Goal: Information Seeking & Learning: Understand process/instructions

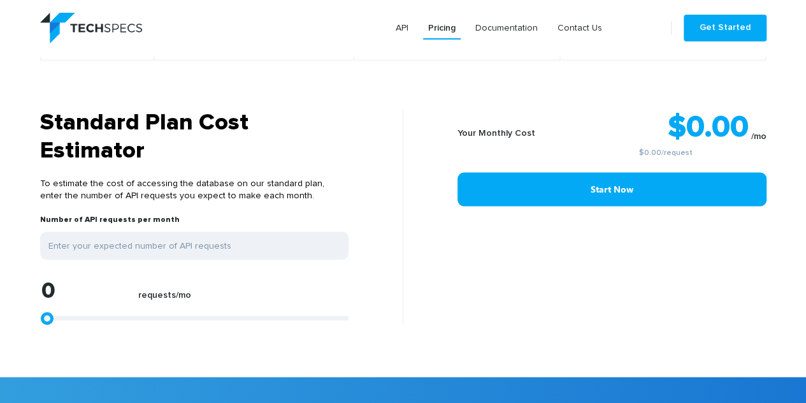
scroll to position [977, 0]
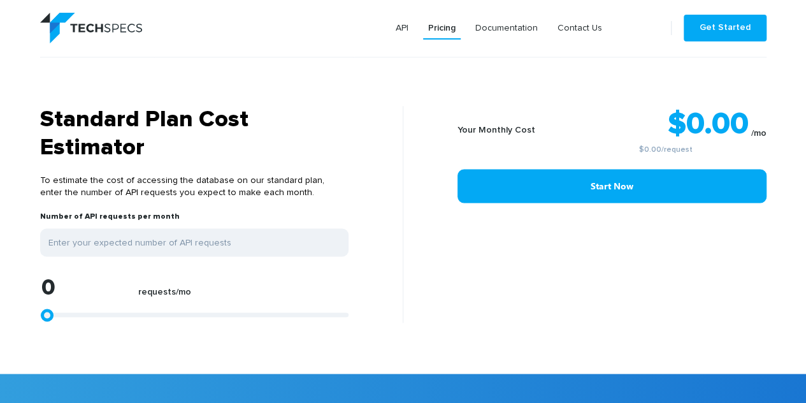
type input "1240"
type input "1446"
type input "1653"
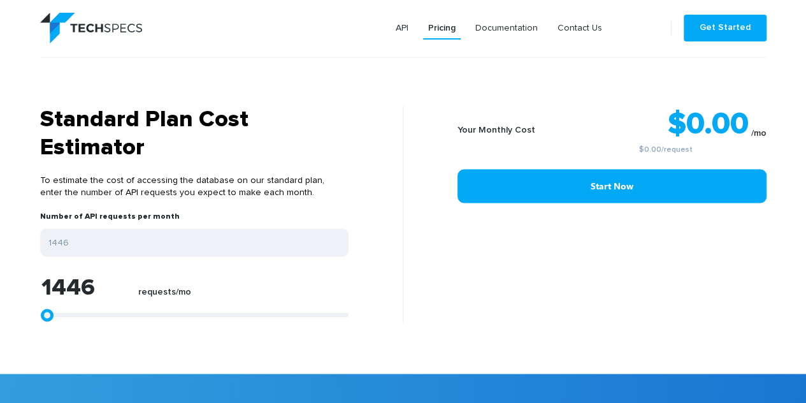
type input "1653"
type input "2893"
type input "4752"
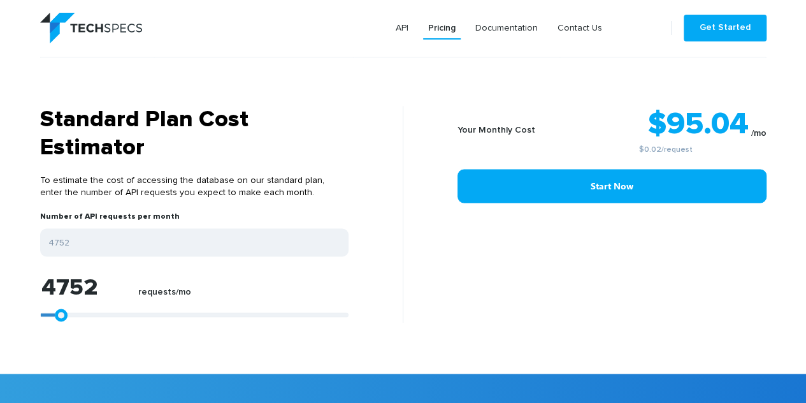
type input "6198"
type input "6818"
type input "7025"
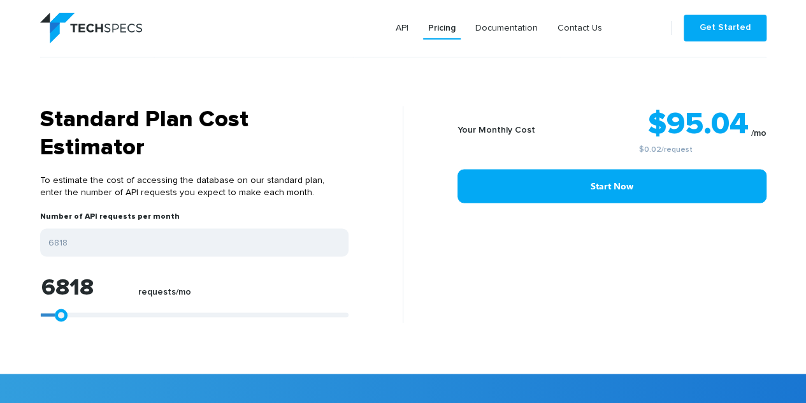
type input "7025"
type input "7231"
type input "7645"
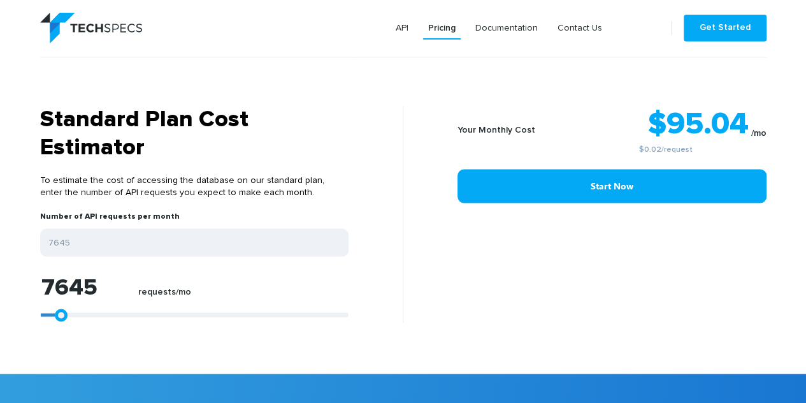
type input "8058"
type input "8264"
type input "8471"
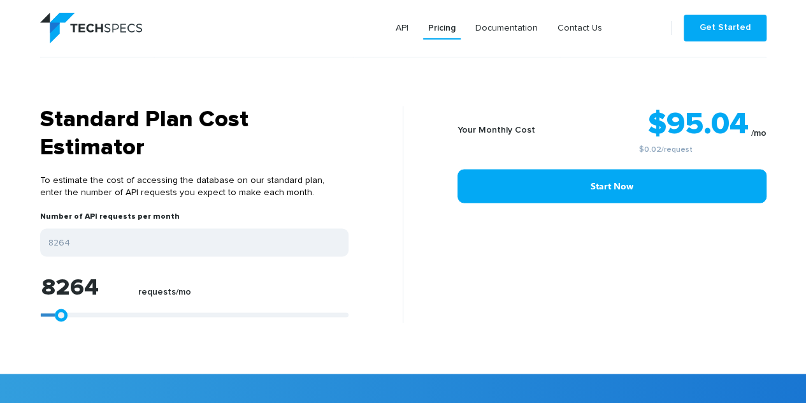
type input "8471"
type input "8884"
type input "9091"
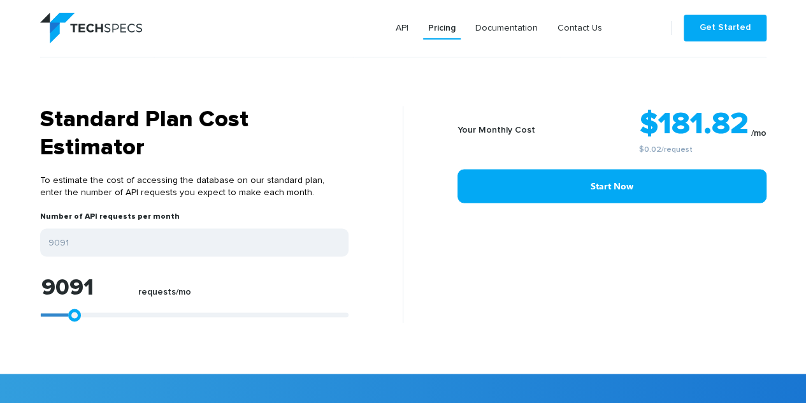
type input "9297"
type input "9711"
type input "10537"
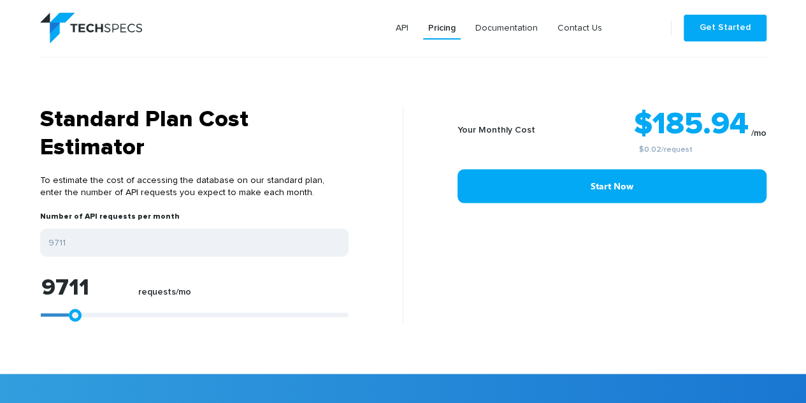
type input "10537"
type input "10950"
type input "11157"
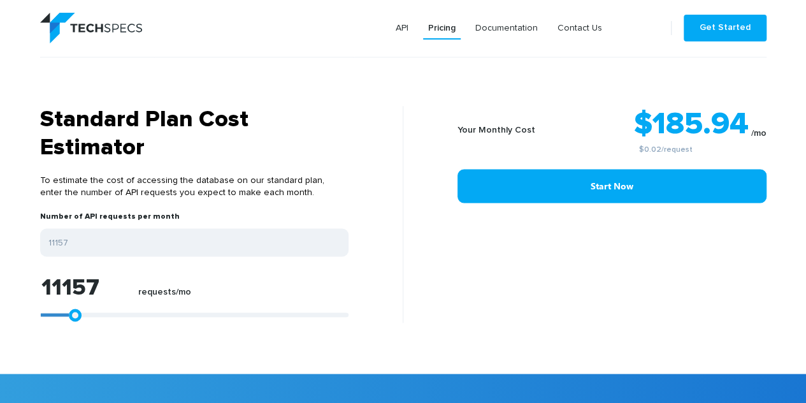
type input "11570"
type input "11983"
type input "12190"
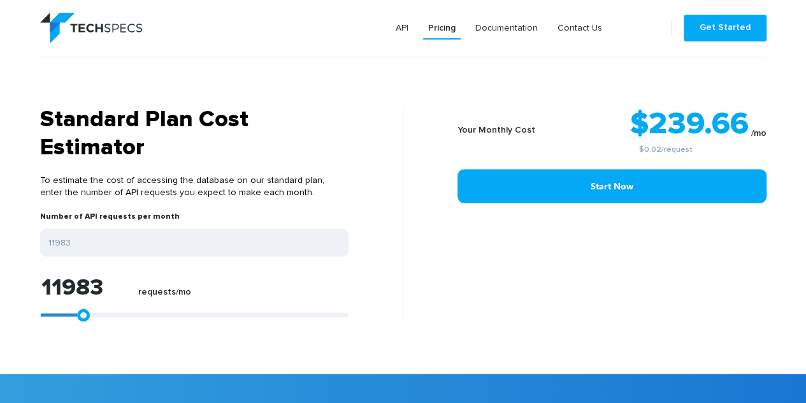
type input "12190"
type input "12603"
type input "13016"
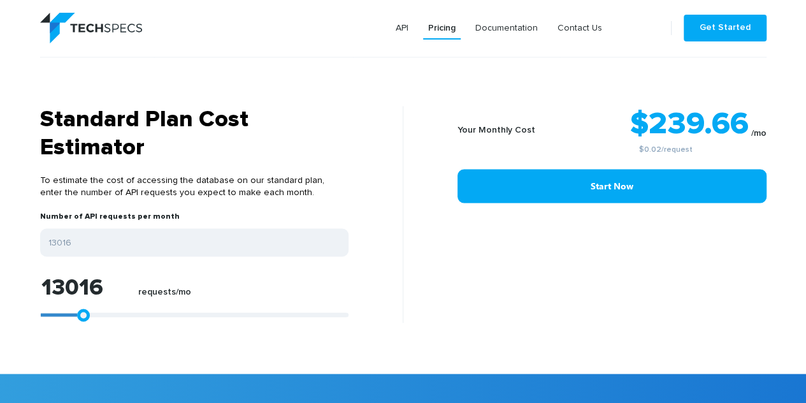
type input "13223"
type input "13430"
type input "14049"
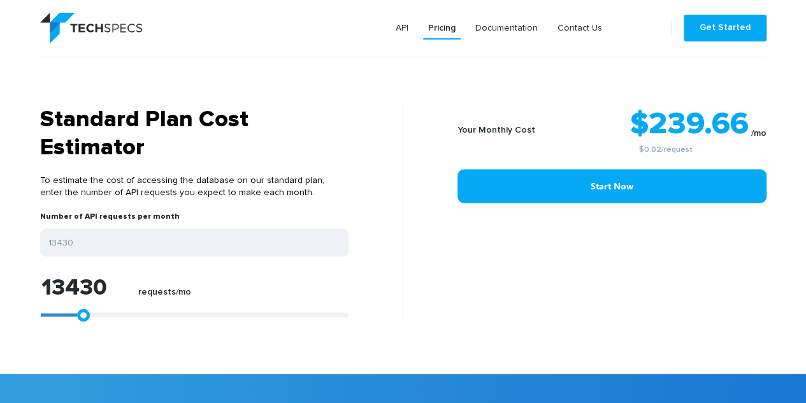
type input "14049"
type input "14669"
type input "15702"
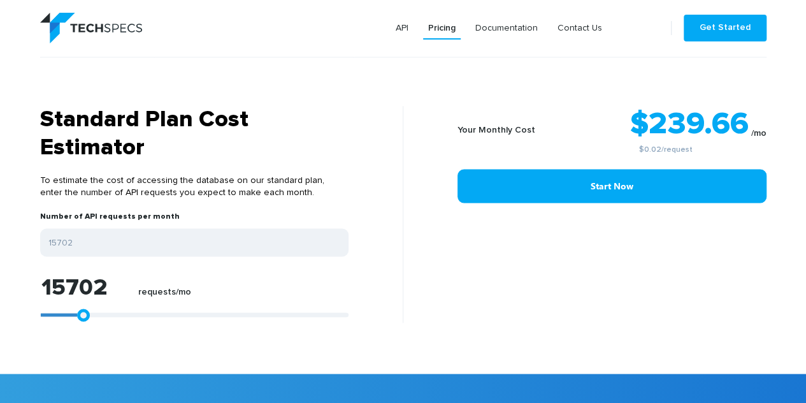
type input "16735"
type input "17562"
type input "18388"
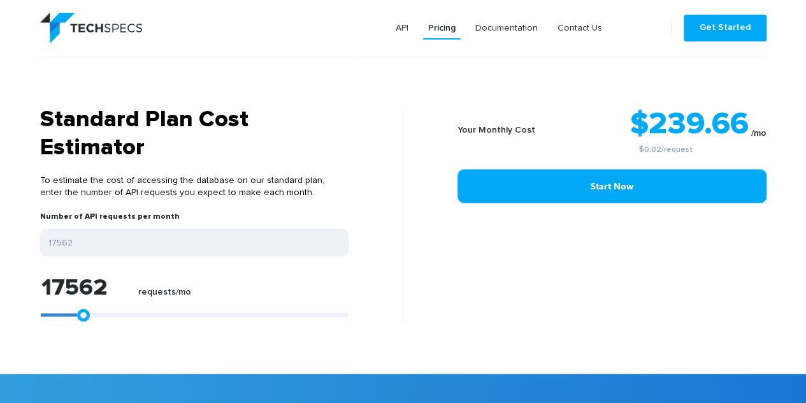
type input "18388"
type input "19215"
type input "20454"
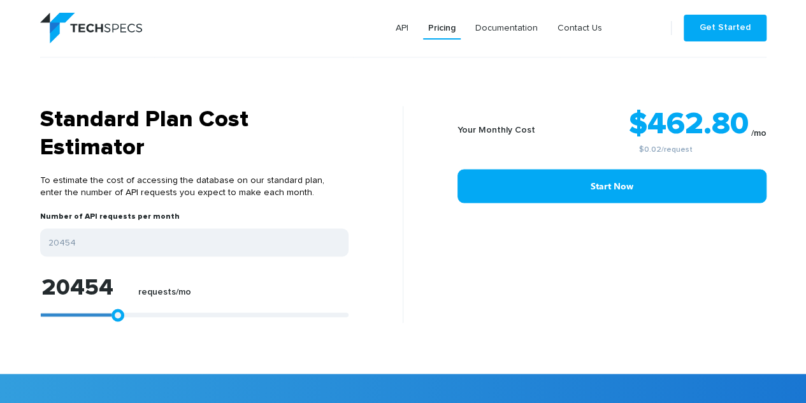
type input "23140"
type input "25206"
type input "27272"
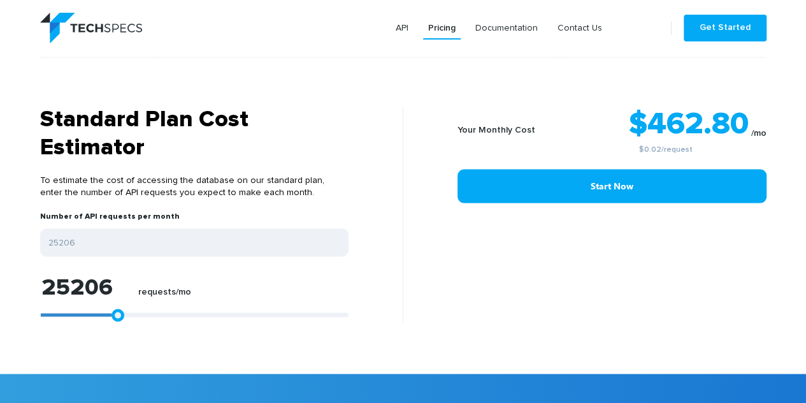
type input "27272"
type input "29752"
type input "32024"
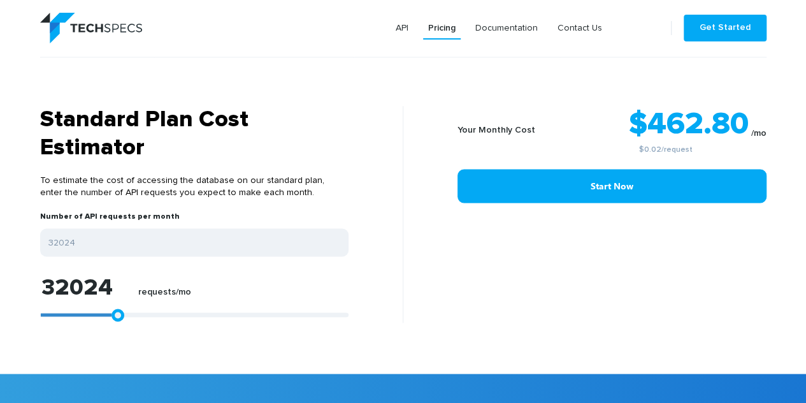
type input "34504"
type input "37810"
type input "42148"
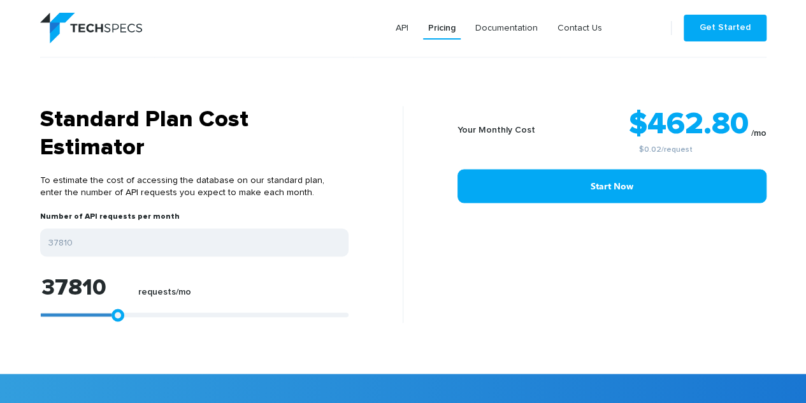
type input "42148"
type input "45454"
type input "48347"
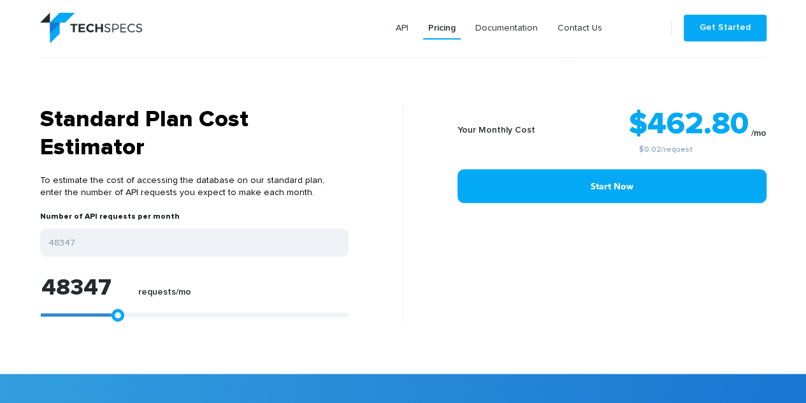
type input "51446"
type input "53718"
type input "55165"
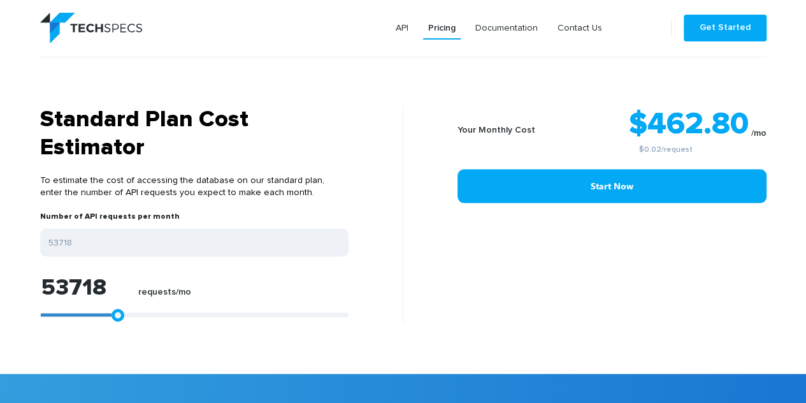
type input "55165"
type input "56611"
type input "57851"
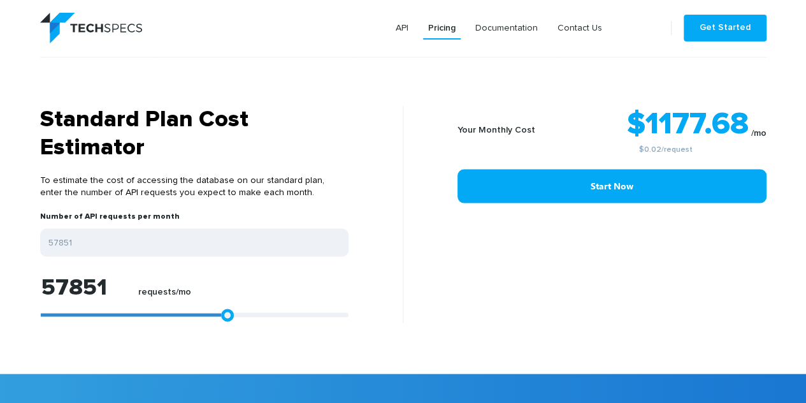
type input "58884"
type input "59710"
type input "60123"
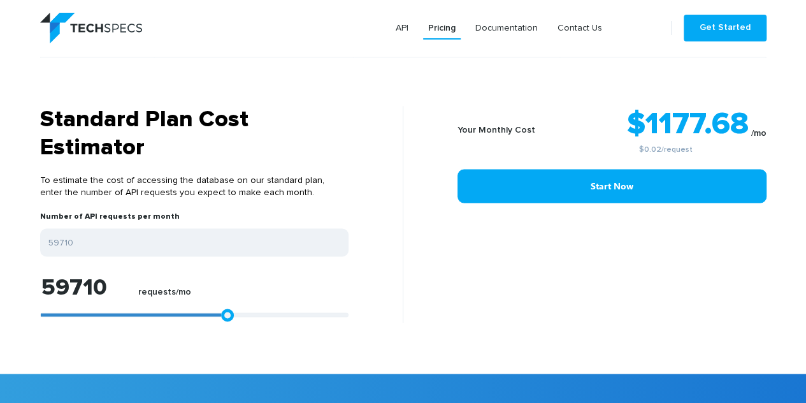
type input "60123"
type input "60950"
type input "61983"
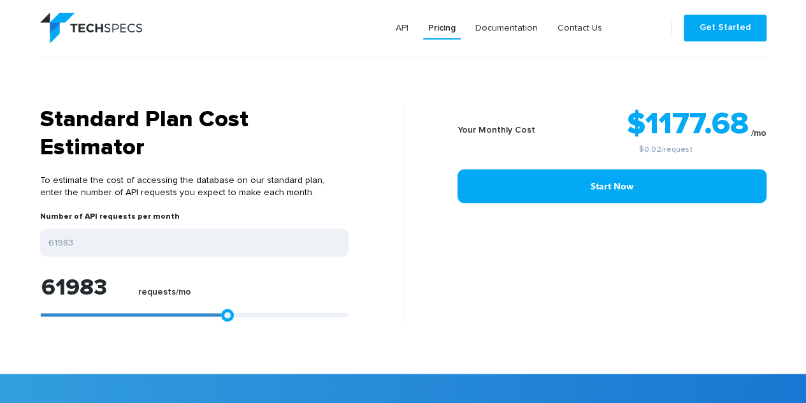
type input "63429"
type input "64462"
type input "65495"
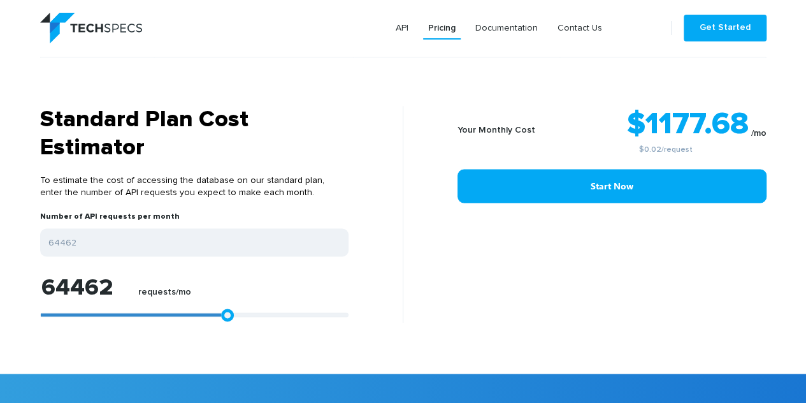
type input "65495"
type input "65702"
type input "66115"
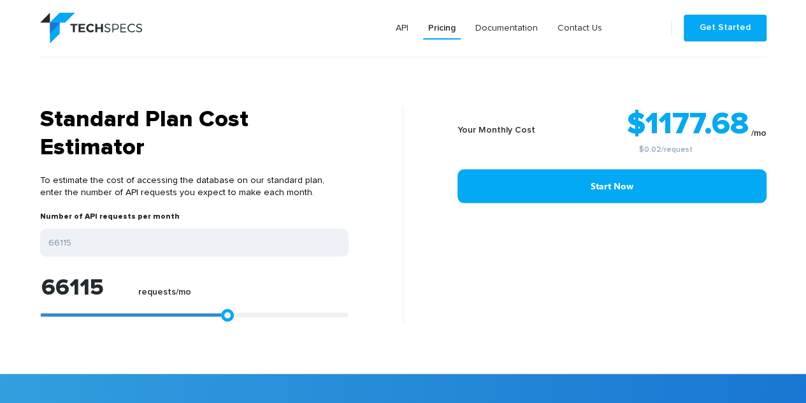
type input "66735"
type input "67148"
type input "67355"
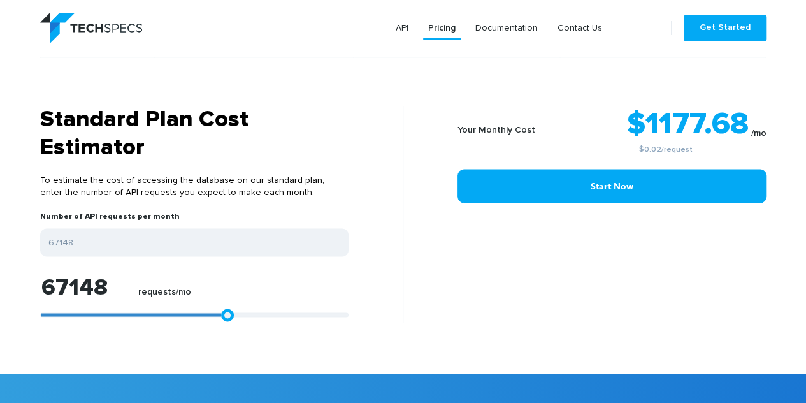
type input "67355"
type input "67148"
type input "66528"
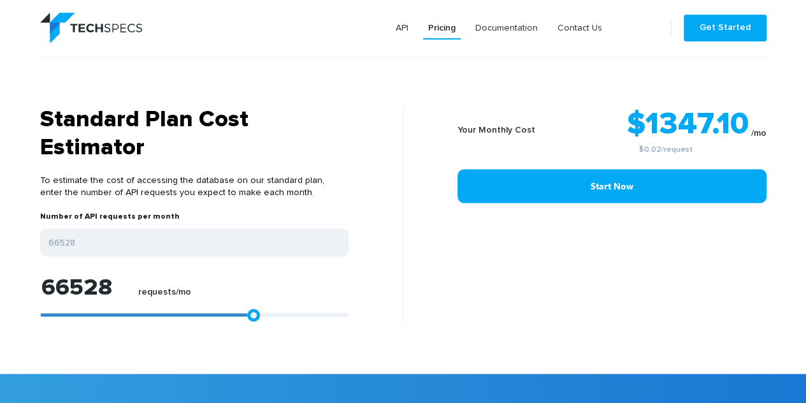
type input "65289"
type input "64669"
type input "63842"
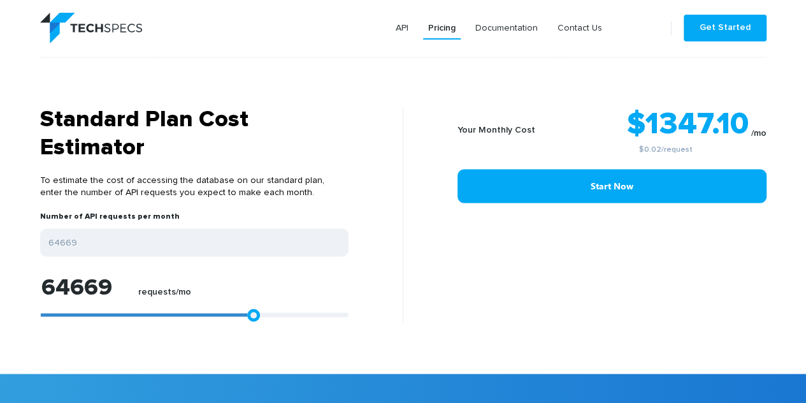
type input "63842"
type input "62809"
type input "60950"
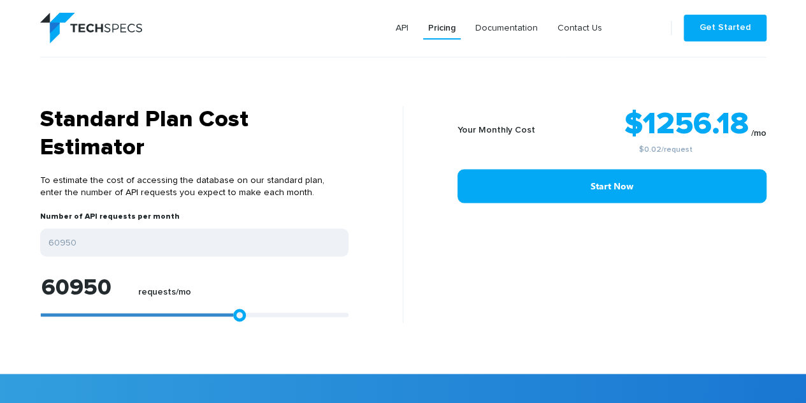
type input "59710"
type input "57851"
type input "55991"
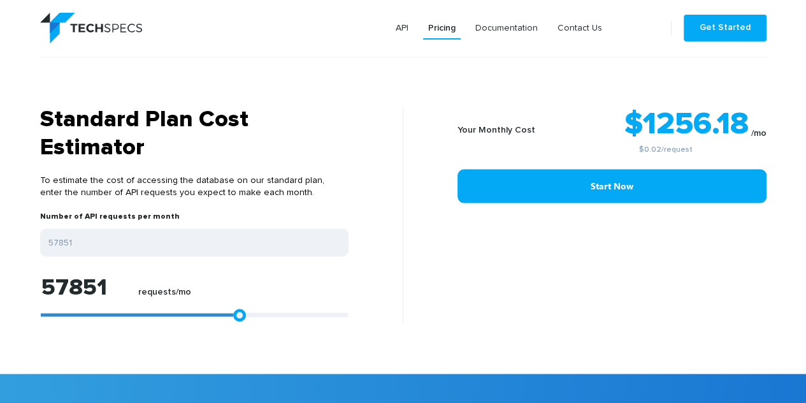
type input "55991"
type input "54132"
type input "53512"
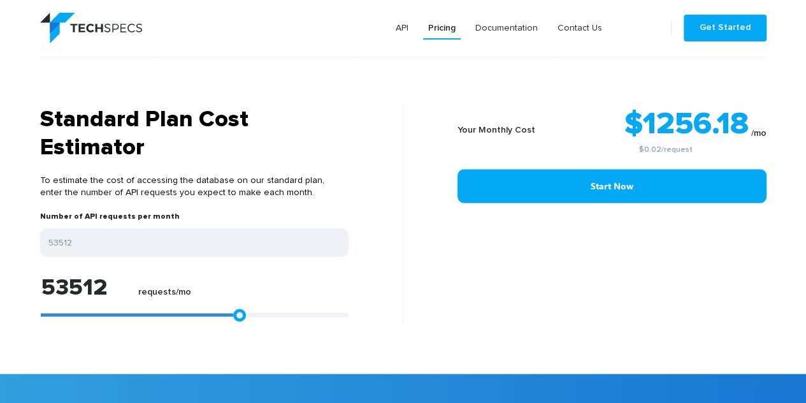
type input "53099"
type input "52892"
type input "52685"
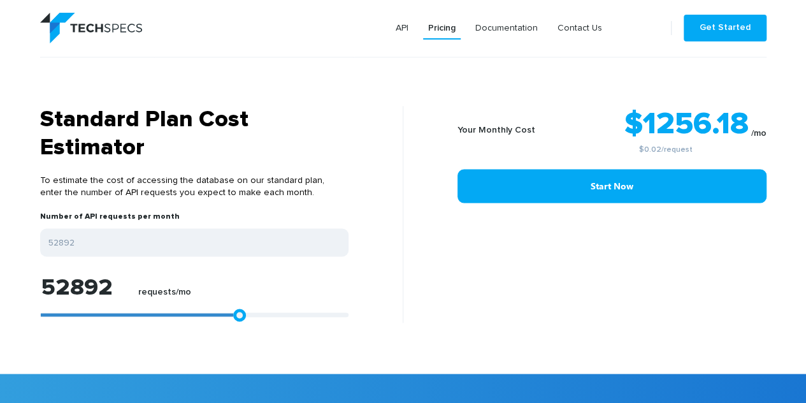
type input "52685"
type input "52272"
type input "51859"
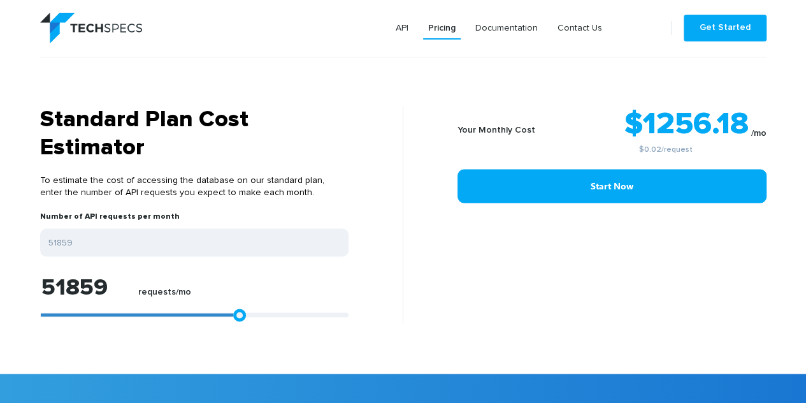
type input "51239"
type input "50413"
type input "49586"
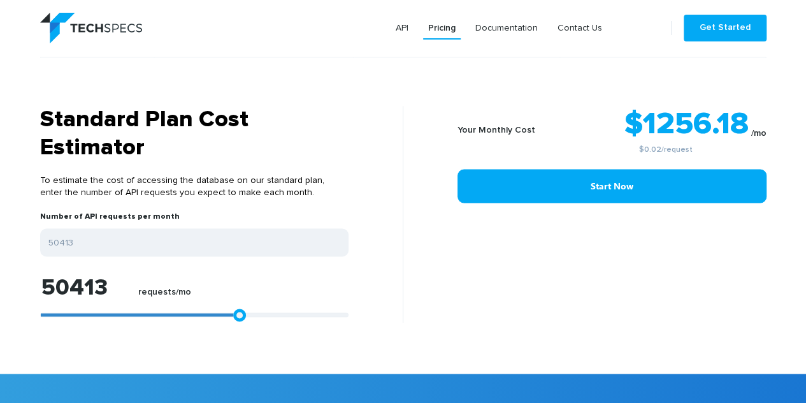
type input "49586"
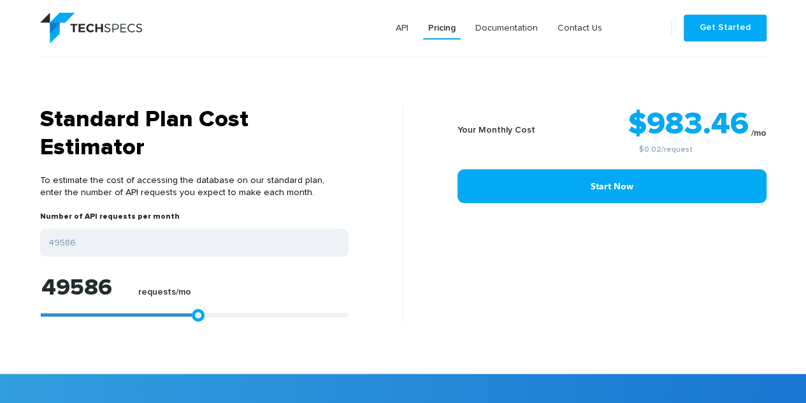
type input "49173"
type input "48760"
type input "47520"
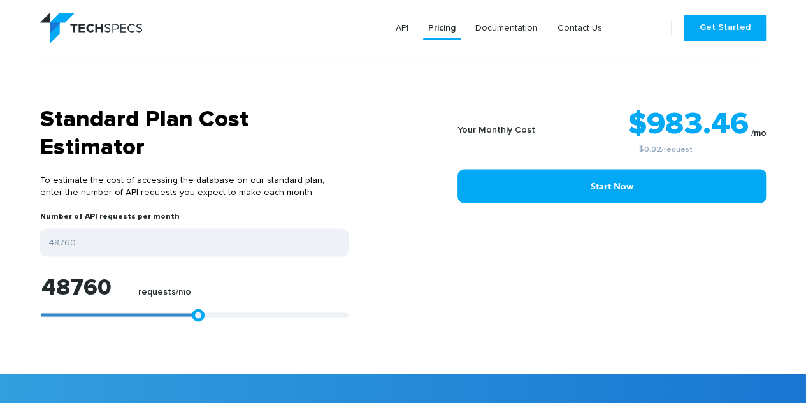
type input "47520"
type input "46074"
type input "44834"
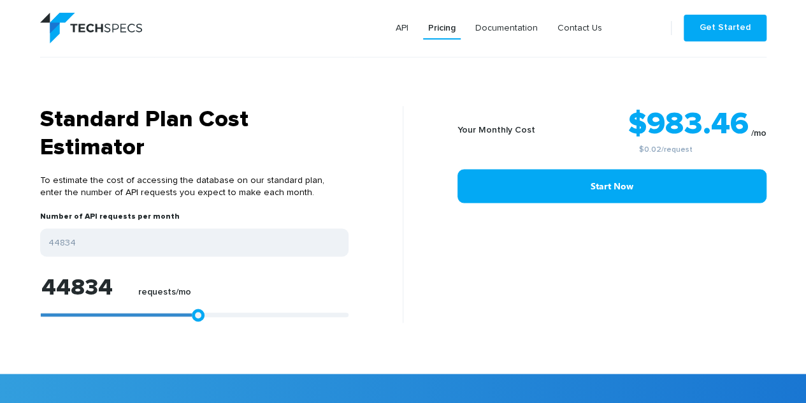
type input "43595"
type input "42355"
type input "41529"
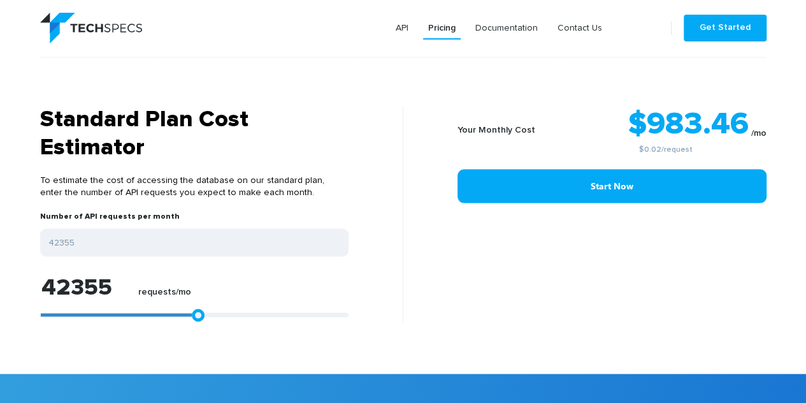
type input "41529"
type input "41115"
type input "40702"
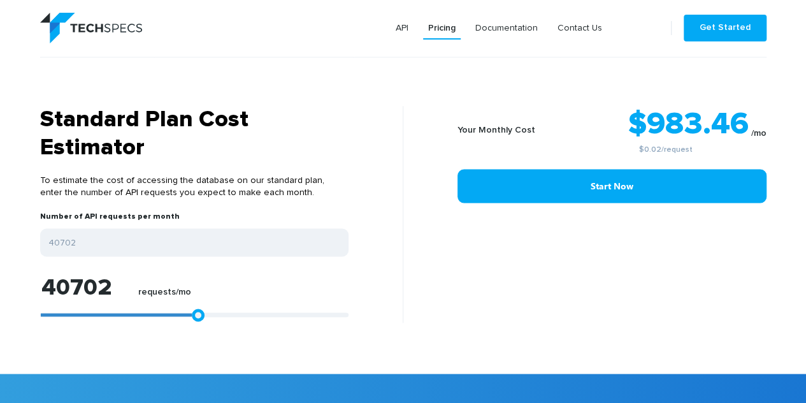
type input "39876"
type input "39049"
type input "38223"
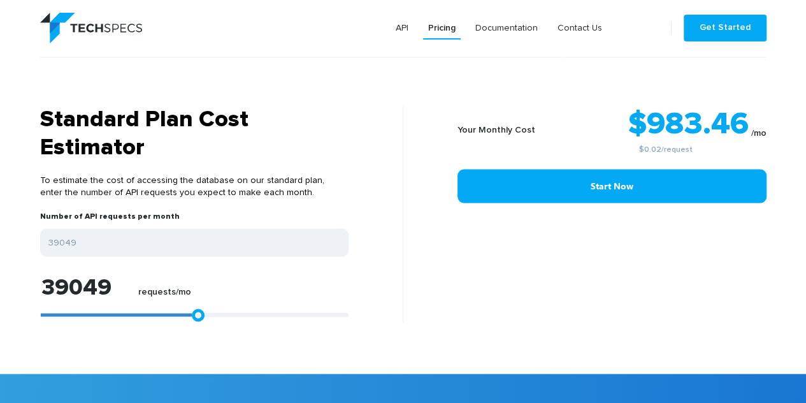
type input "38223"
type input "37190"
type input "36157"
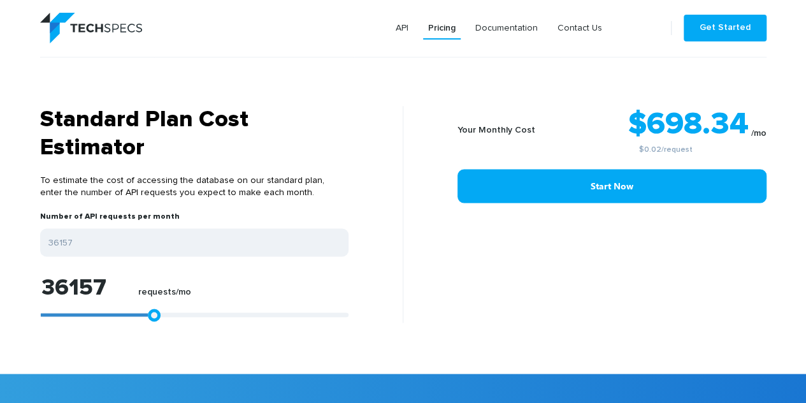
type input "34917"
type input "34297"
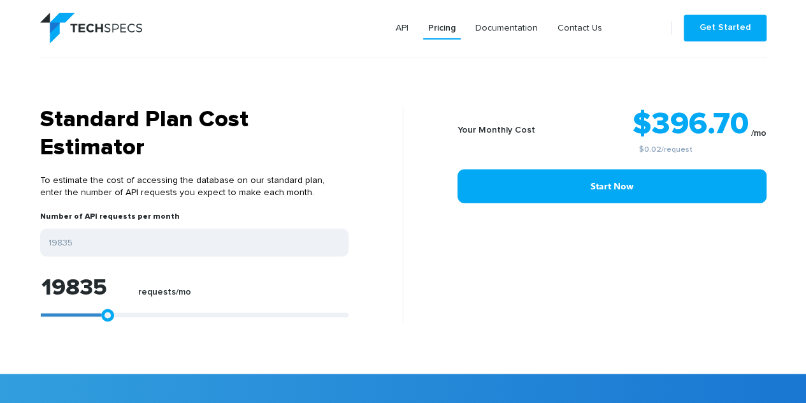
drag, startPoint x: 45, startPoint y: 315, endPoint x: 103, endPoint y: 322, distance: 57.8
click at [103, 322] on section "Standard Plan Cost Estimator To estimate the cost of accessing the database on …" at bounding box center [403, 240] width 806 height 268
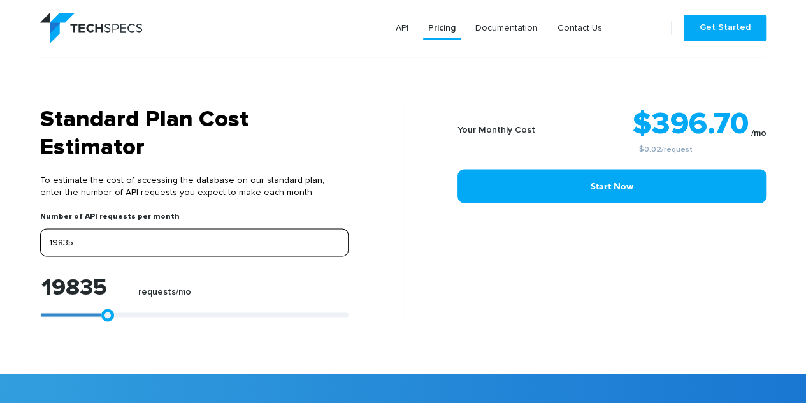
drag, startPoint x: 96, startPoint y: 243, endPoint x: 35, endPoint y: 236, distance: 60.9
click at [35, 236] on div "Standard Plan Cost Estimator To estimate the cost of accessing the database on …" at bounding box center [217, 214] width 373 height 217
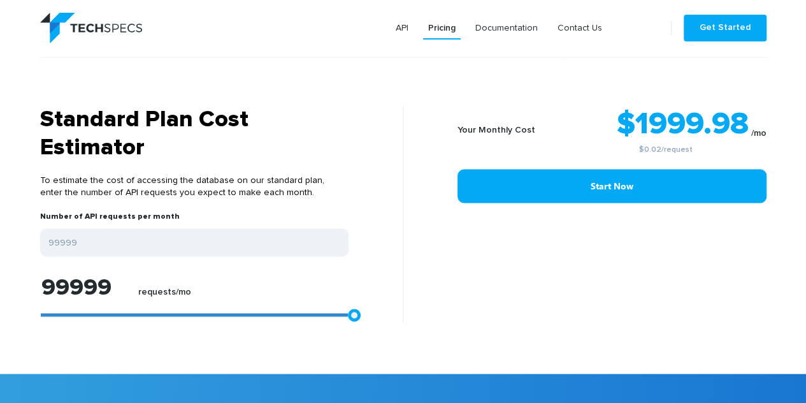
drag, startPoint x: 85, startPoint y: 312, endPoint x: 397, endPoint y: 329, distance: 312.7
click at [397, 329] on section "Standard Plan Cost Estimator To estimate the cost of accessing the database on …" at bounding box center [403, 240] width 806 height 268
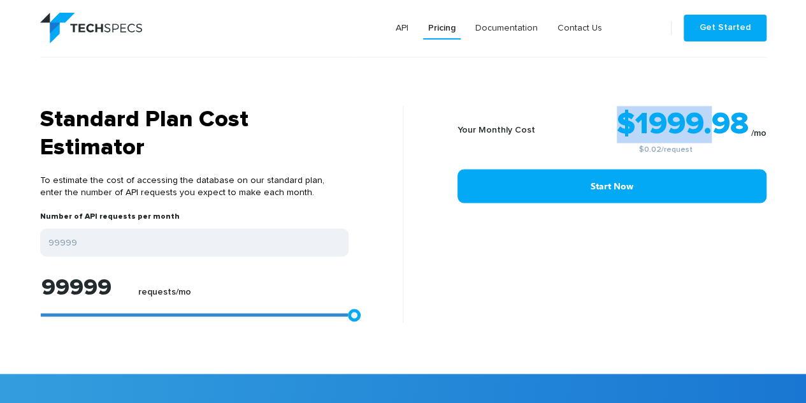
drag, startPoint x: 710, startPoint y: 117, endPoint x: 588, endPoint y: 131, distance: 123.2
click at [588, 131] on div "$1999.98 /mo $0.02 /request" at bounding box center [665, 130] width 201 height 48
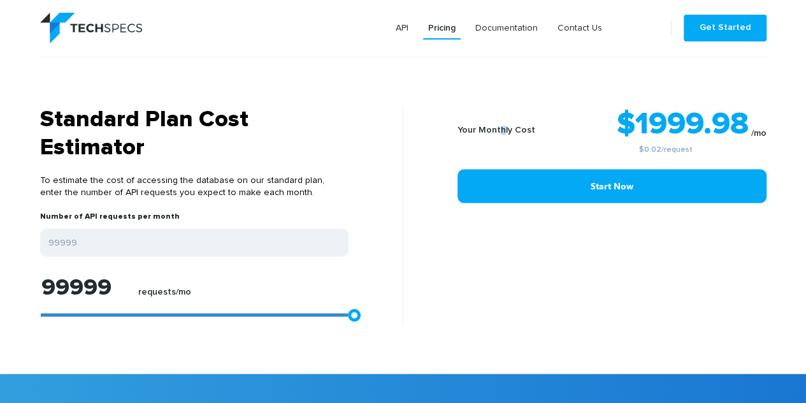
click at [498, 150] on div "Your Monthly Cost" at bounding box center [512, 130] width 108 height 48
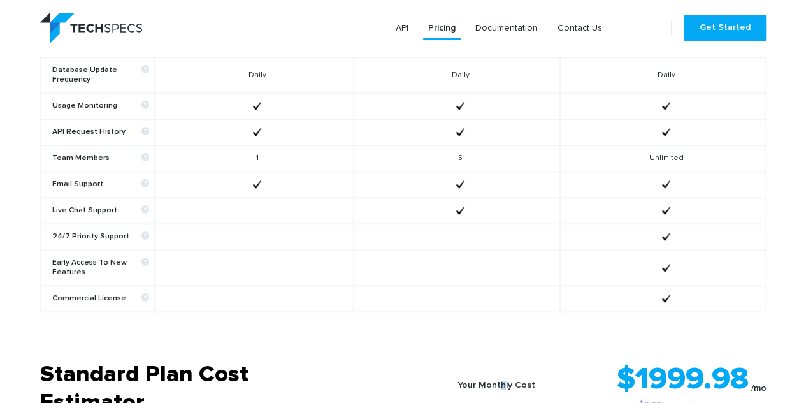
scroll to position [595, 0]
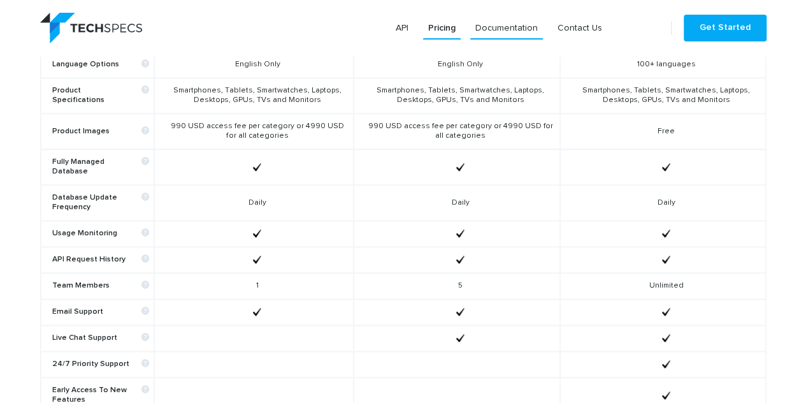
click at [514, 30] on link "Documentation" at bounding box center [506, 28] width 73 height 23
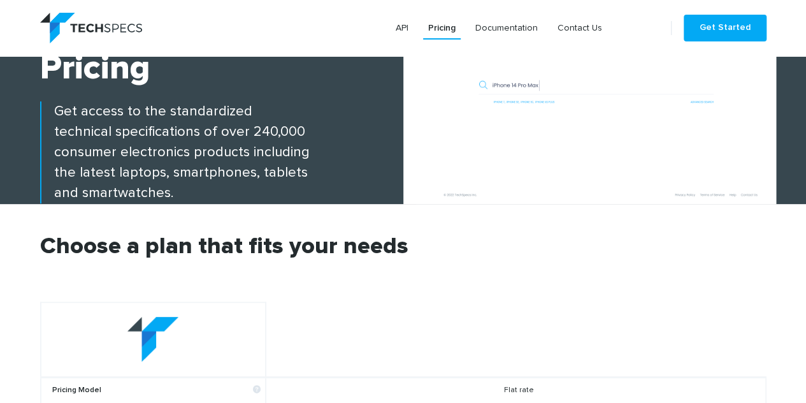
scroll to position [0, 0]
